Goal: Find specific page/section: Find specific page/section

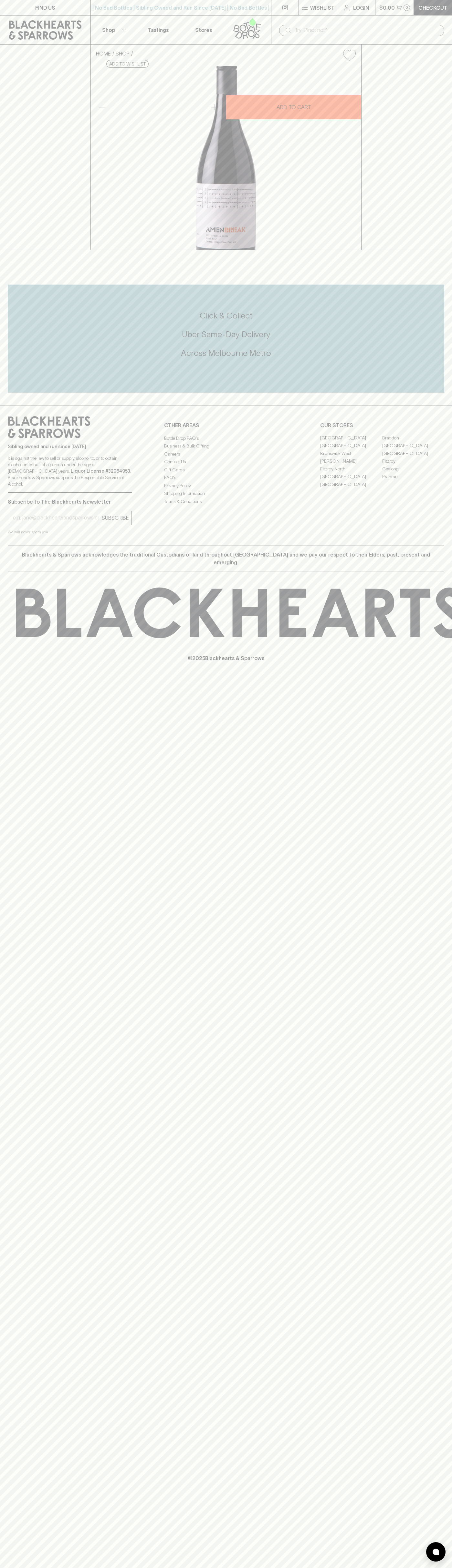
click at [344, 25] on div "​" at bounding box center [361, 30] width 165 height 12
click at [435, 1071] on div "FIND US | No Bad Bottles | Sibling Owned and Run Since 2006 | No Bad Bottles | …" at bounding box center [226, 784] width 452 height 1568
click at [94, 1567] on html "FIND US | No Bad Bottles | Sibling Owned and Run Since 2006 | No Bad Bottles | …" at bounding box center [226, 784] width 452 height 1568
click at [18, 340] on h5 "Uber Same-Day Delivery" at bounding box center [226, 334] width 436 height 10
